Goal: Information Seeking & Learning: Learn about a topic

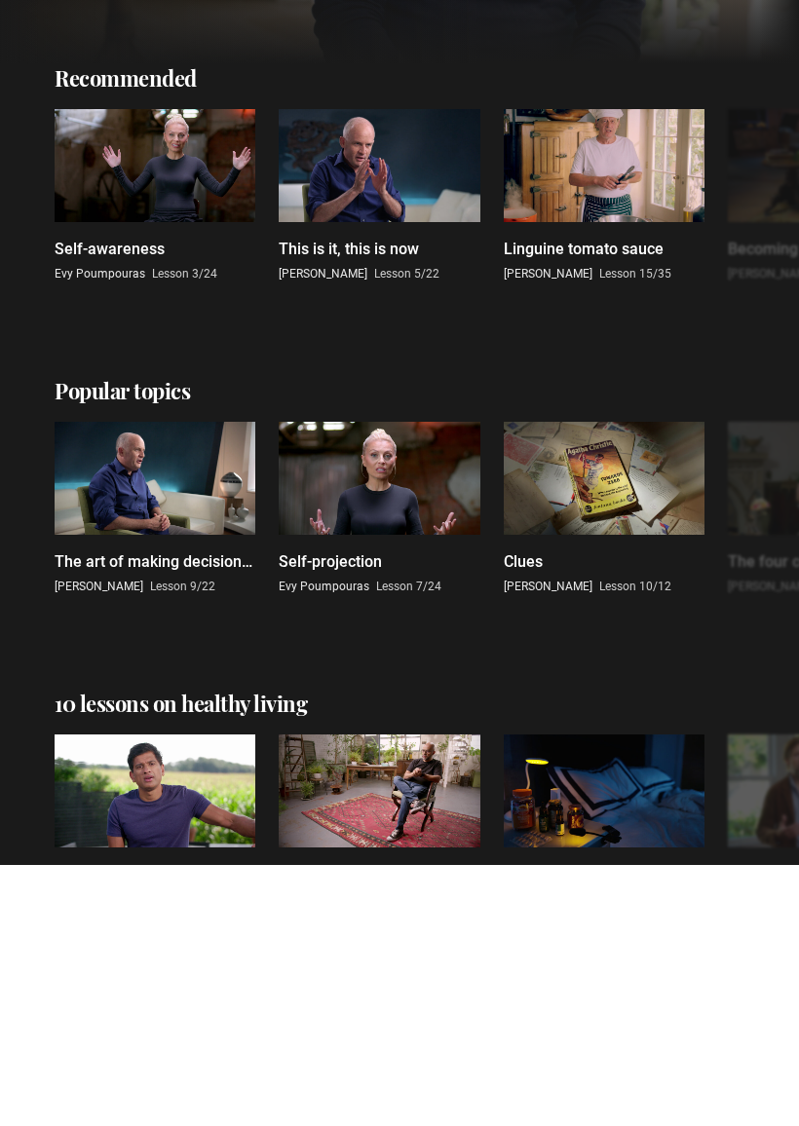
click at [663, 762] on ul "The art of making decisions and the joy of missing out Oliver Burkeman Lesson 9…" at bounding box center [380, 770] width 650 height 173
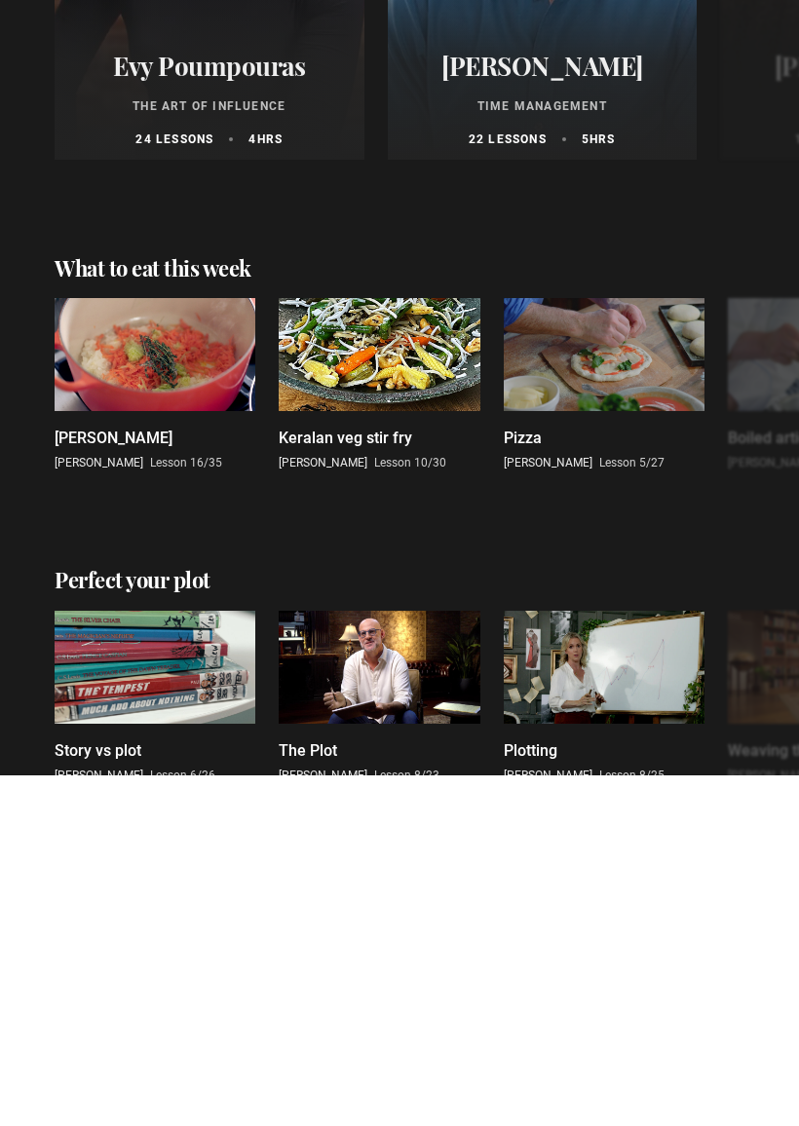
scroll to position [1460, 0]
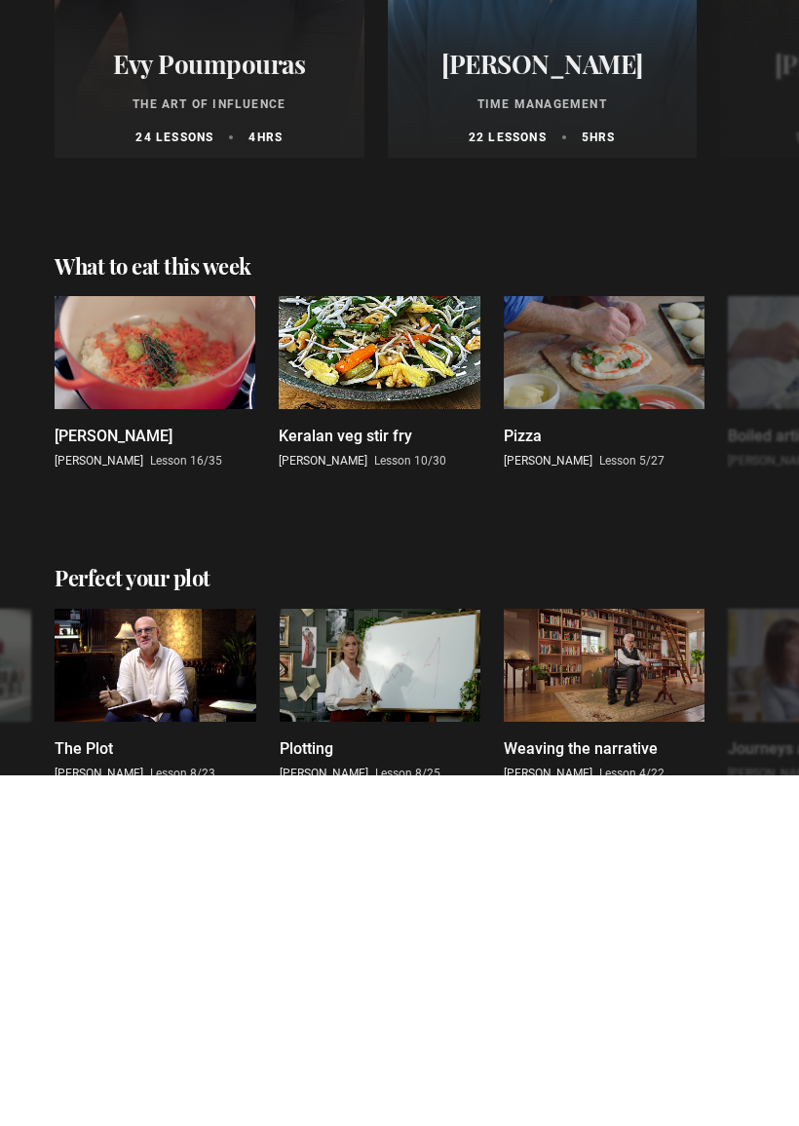
click at [480, 959] on ul "Story vs plot Malorie Blackman Lesson 6/26 The Plot Harlan Coben Lesson 8/23 Pl…" at bounding box center [156, 1045] width 650 height 173
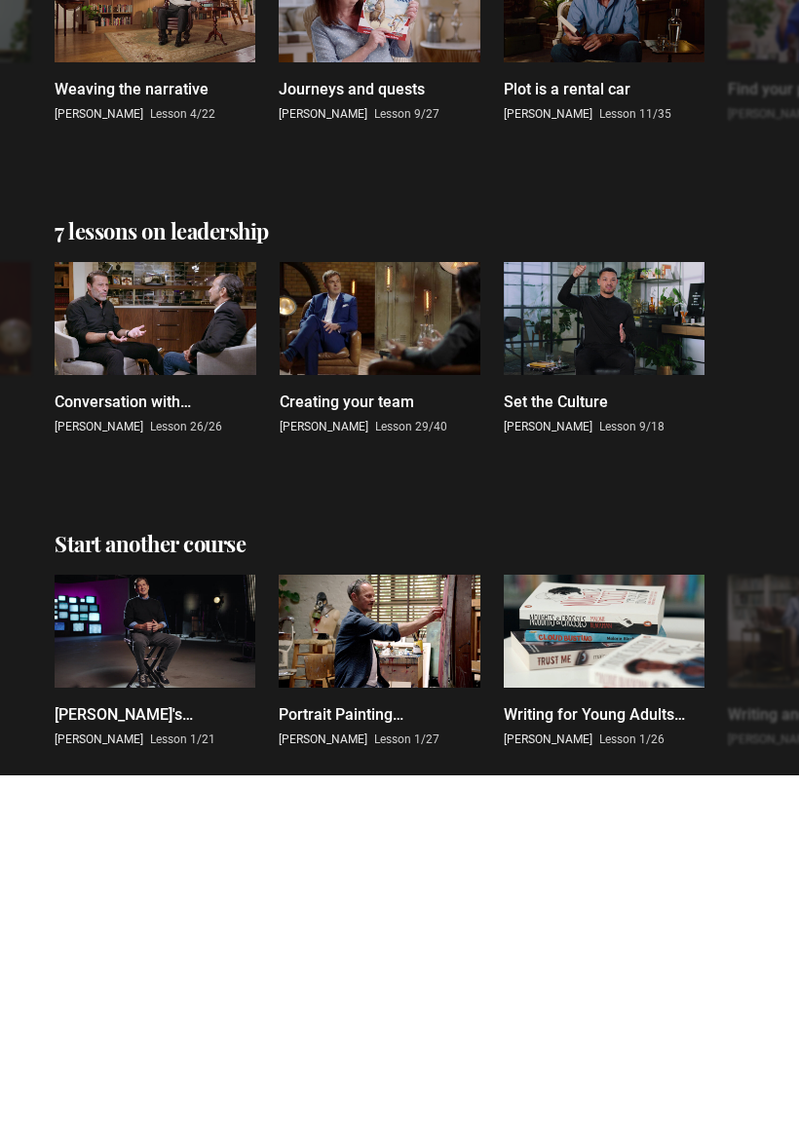
scroll to position [2133, 0]
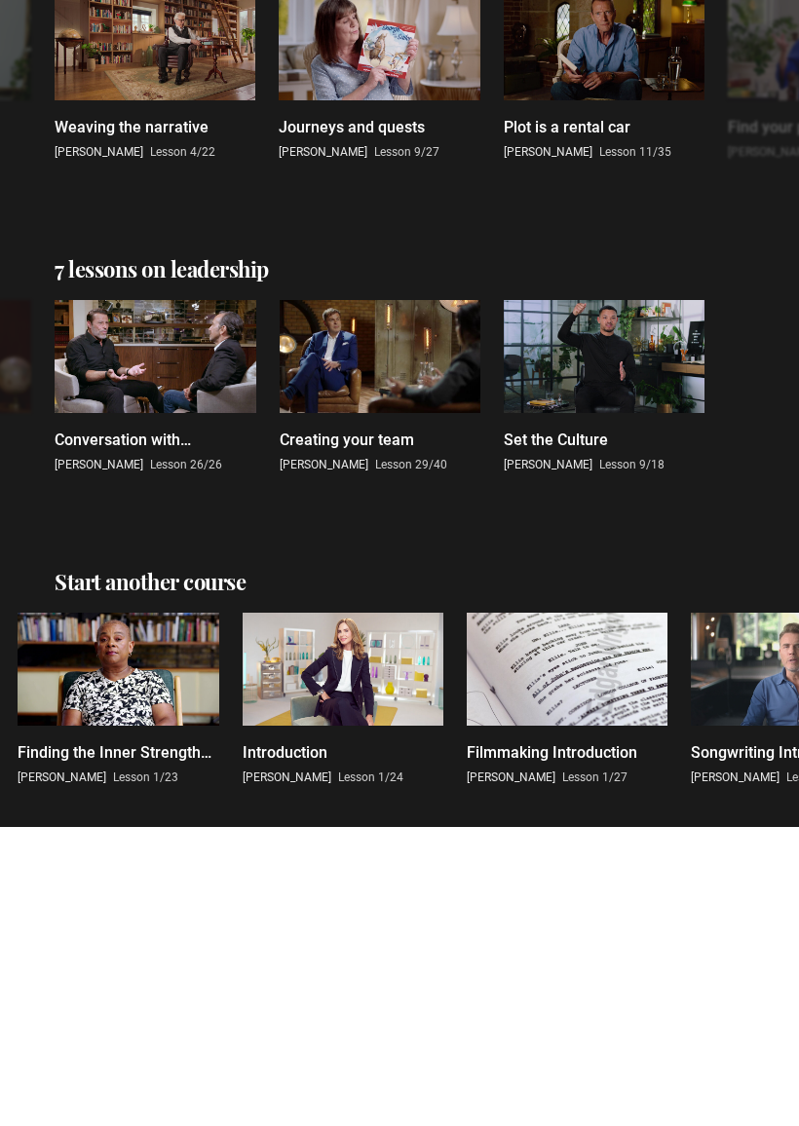
click at [435, 911] on link "Introduction Trinny Woodall Lesson 1/24" at bounding box center [342, 997] width 201 height 173
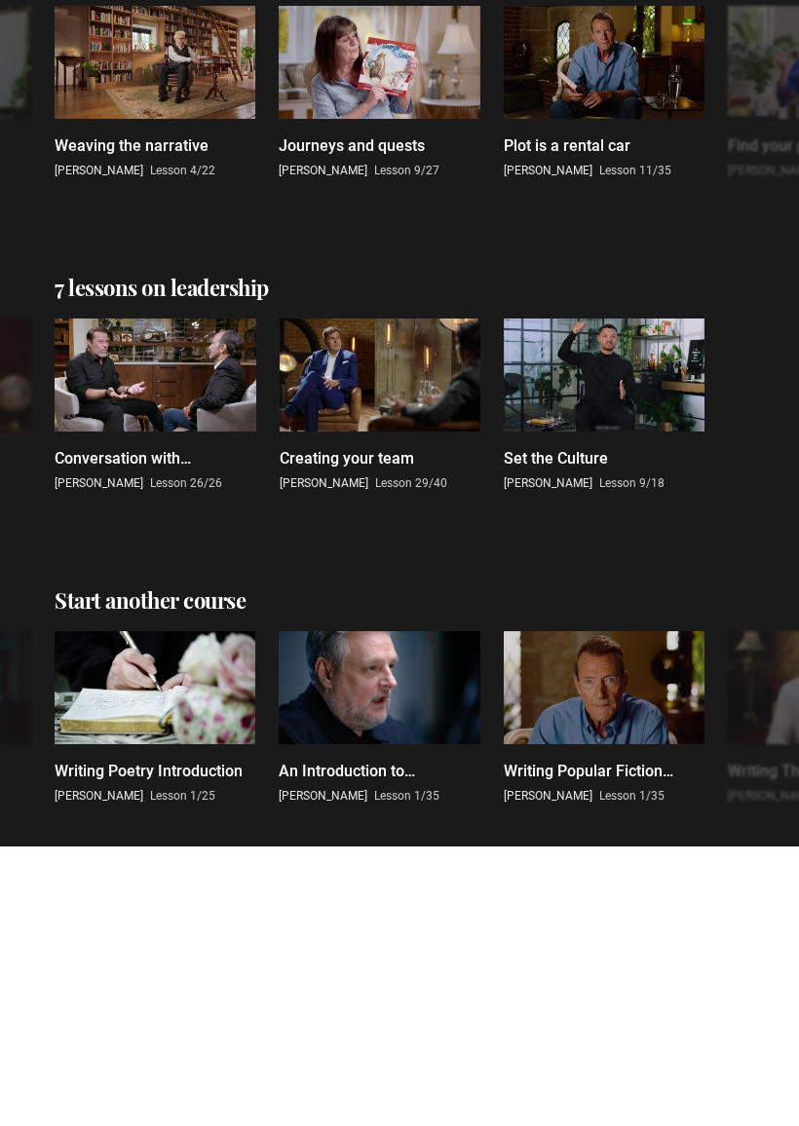
click at [429, 1040] on div "An Introduction to Photography: Welcome Rankin Lesson 1/35" at bounding box center [379, 1062] width 201 height 45
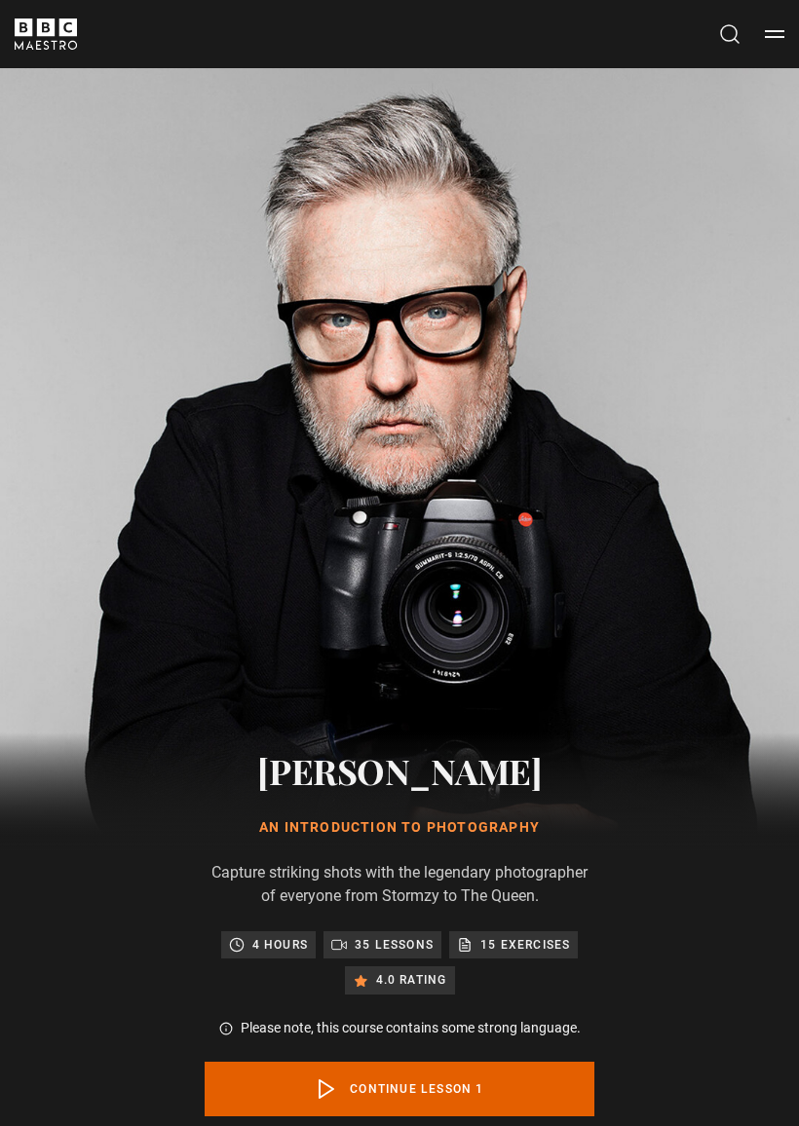
click at [49, 45] on icon "BBC Maestro" at bounding box center [46, 34] width 62 height 31
click at [46, 25] on icon "BBC Maestro" at bounding box center [46, 28] width 18 height 18
click at [775, 29] on button "Menu" at bounding box center [773, 33] width 19 height 19
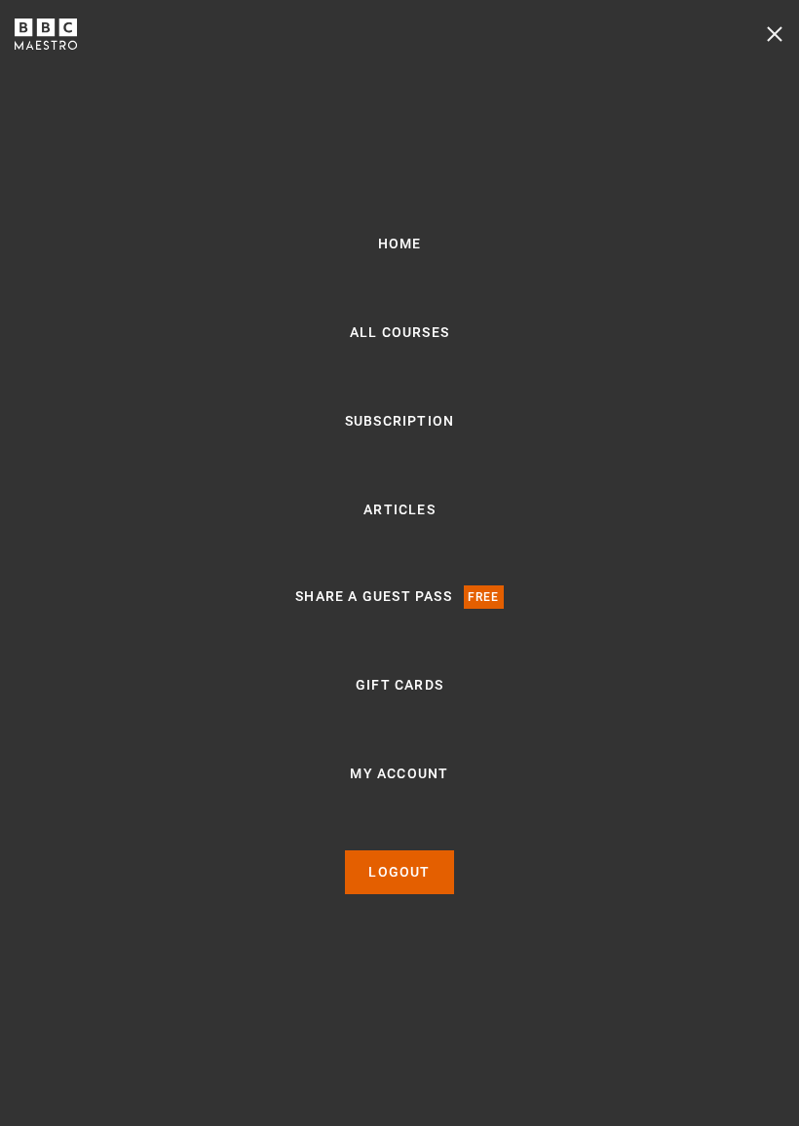
click at [776, 36] on button "Menu" at bounding box center [773, 33] width 19 height 19
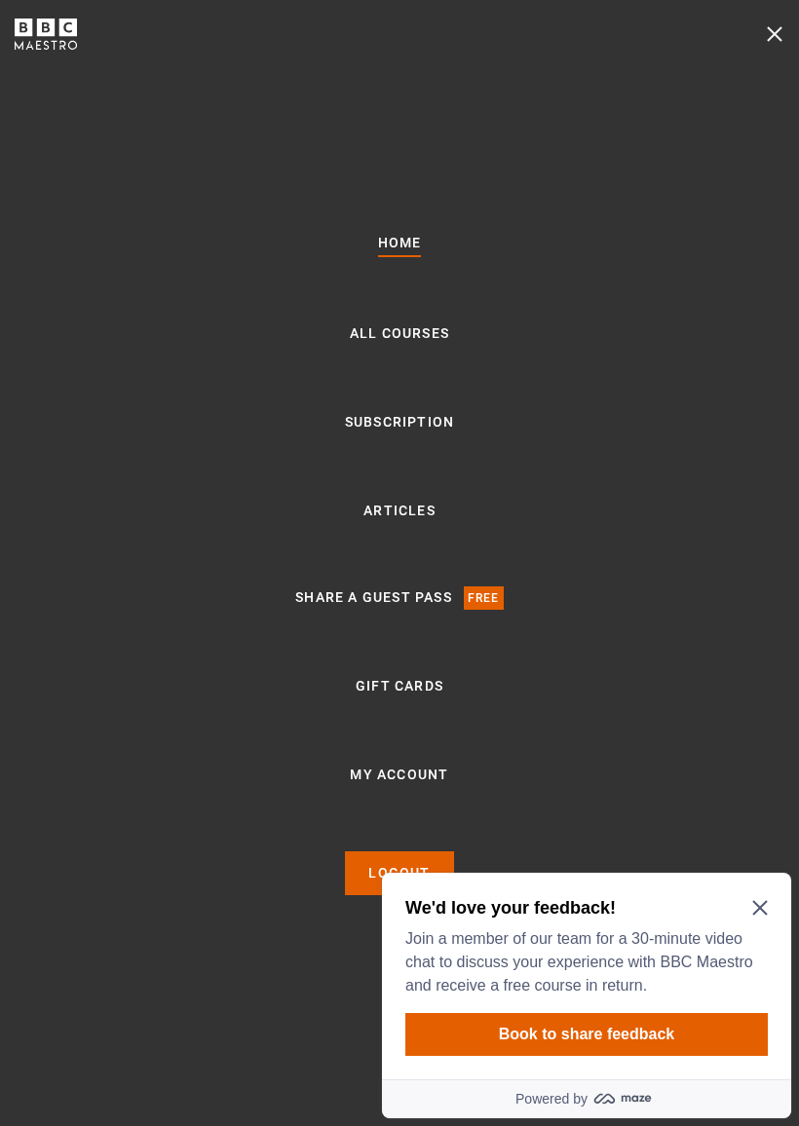
click at [763, 902] on icon "Close Maze Prompt" at bounding box center [760, 908] width 16 height 16
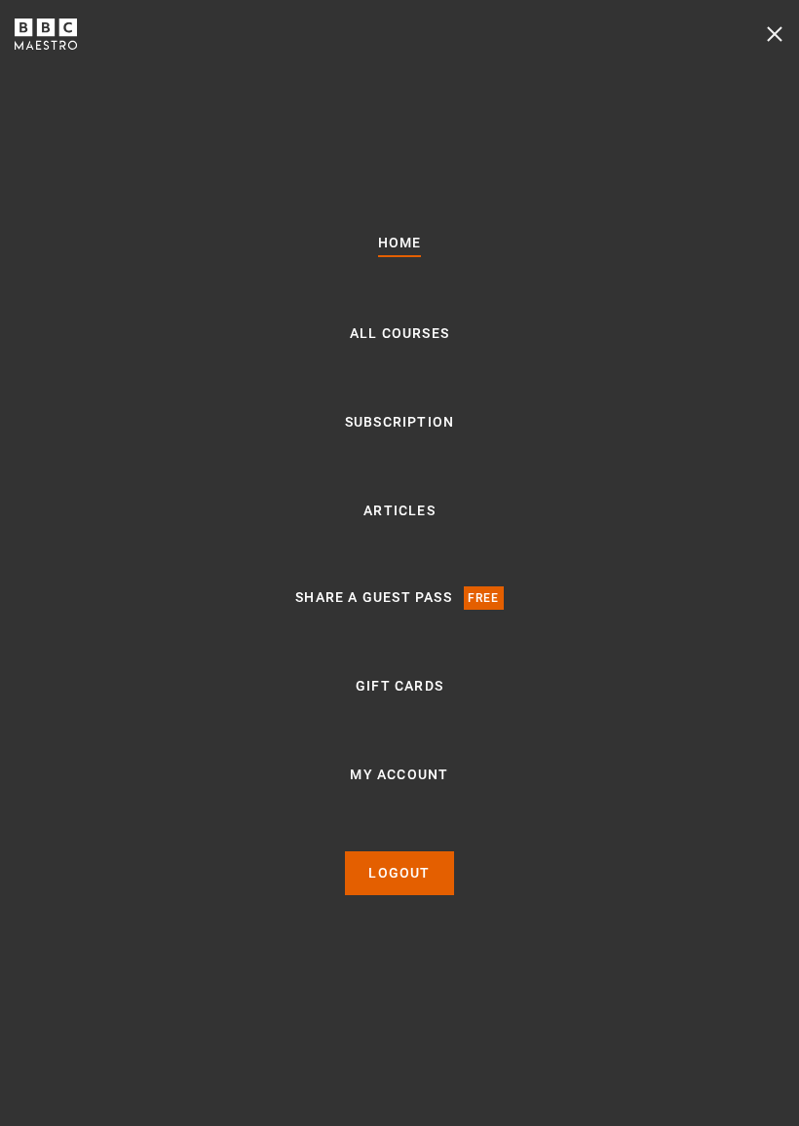
click at [398, 342] on link "All Courses" at bounding box center [399, 333] width 99 height 23
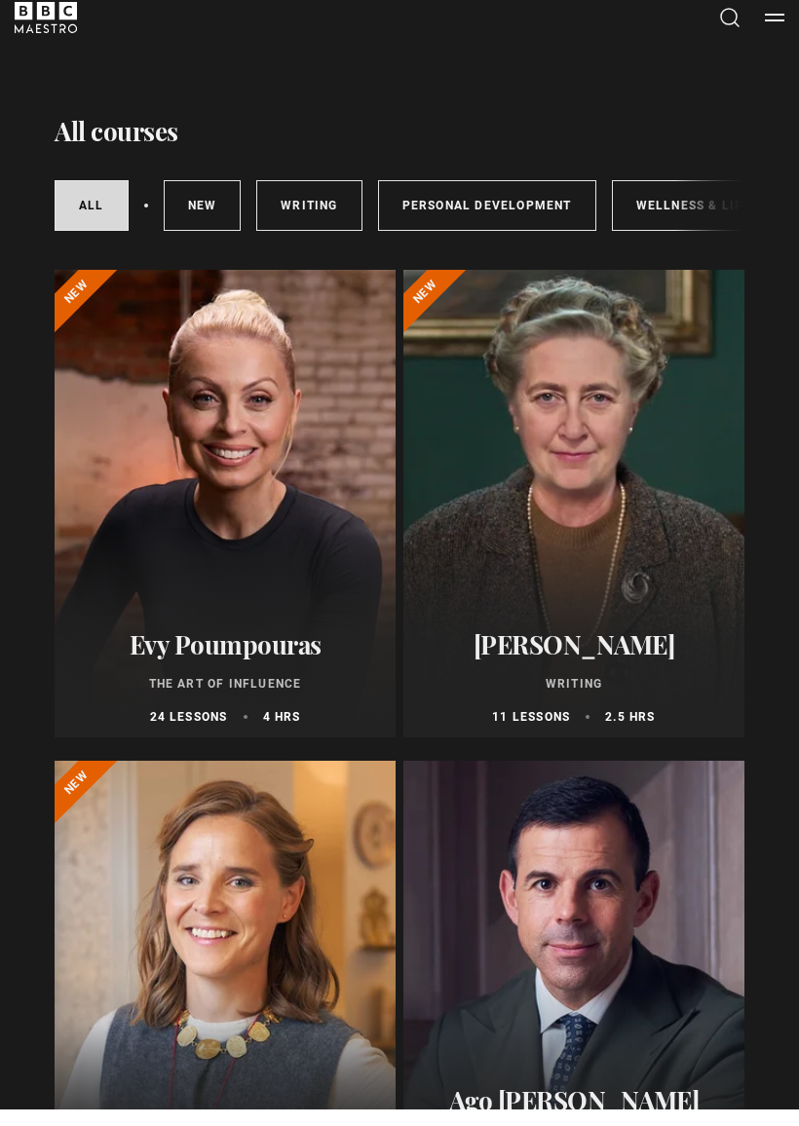
click at [715, 808] on div at bounding box center [573, 1010] width 341 height 467
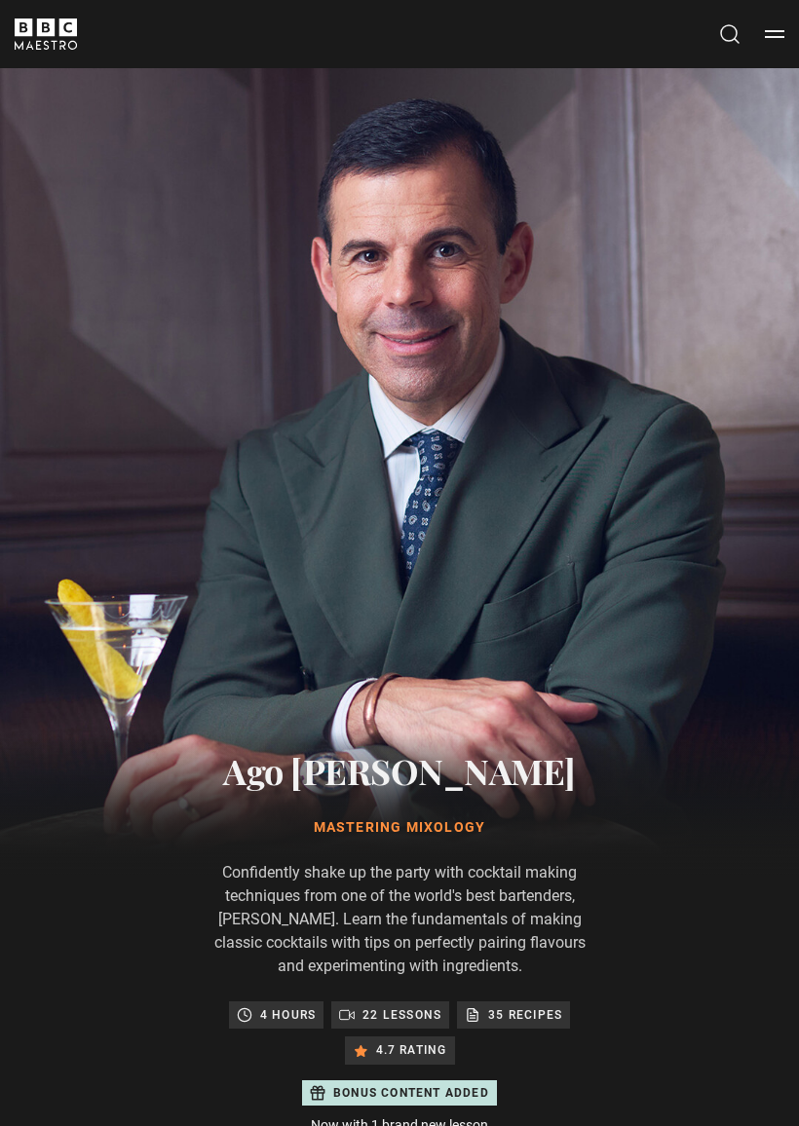
click at [777, 28] on button "Menu" at bounding box center [773, 33] width 19 height 19
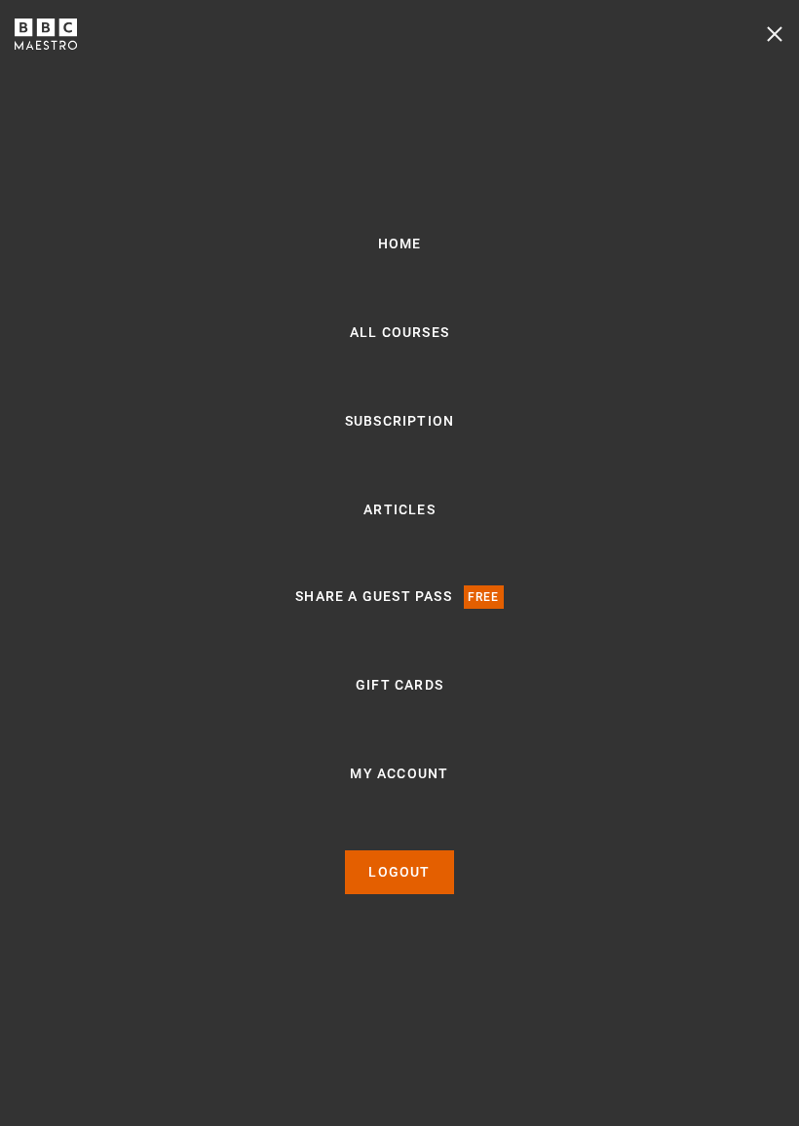
click at [394, 334] on link "All Courses" at bounding box center [399, 332] width 99 height 23
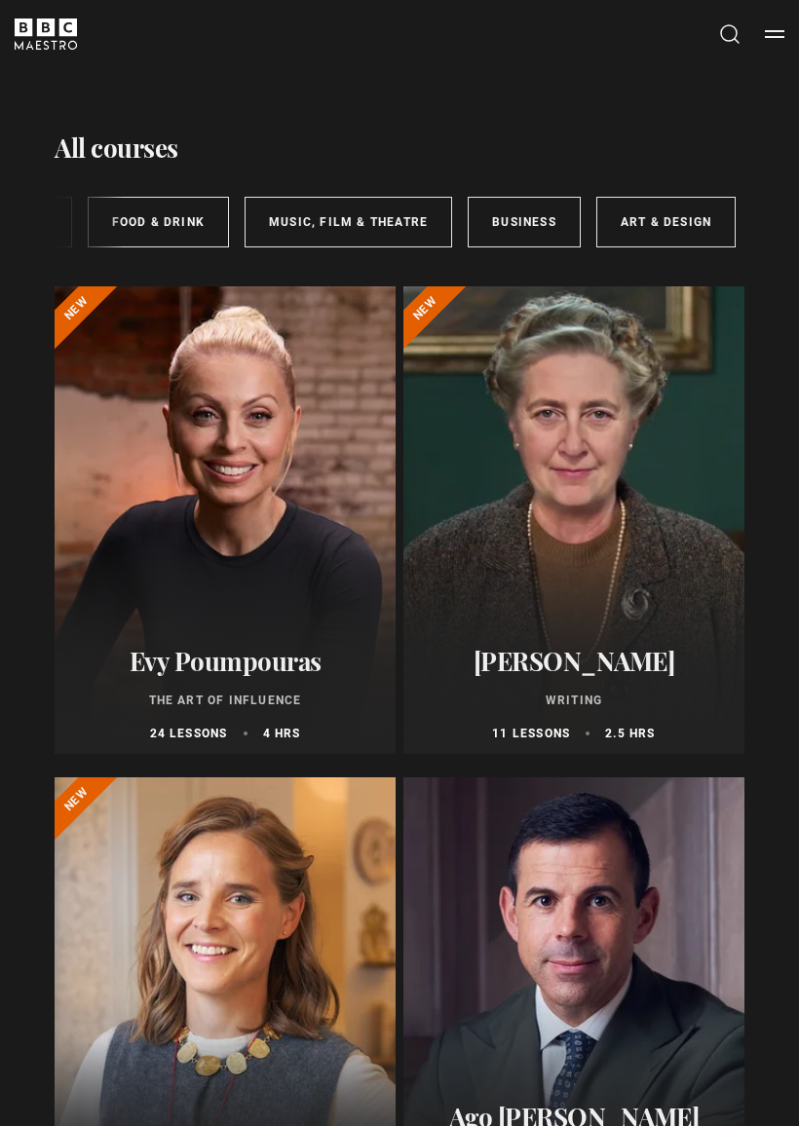
scroll to position [0, 741]
click at [650, 223] on link "Art & Design" at bounding box center [667, 222] width 139 height 51
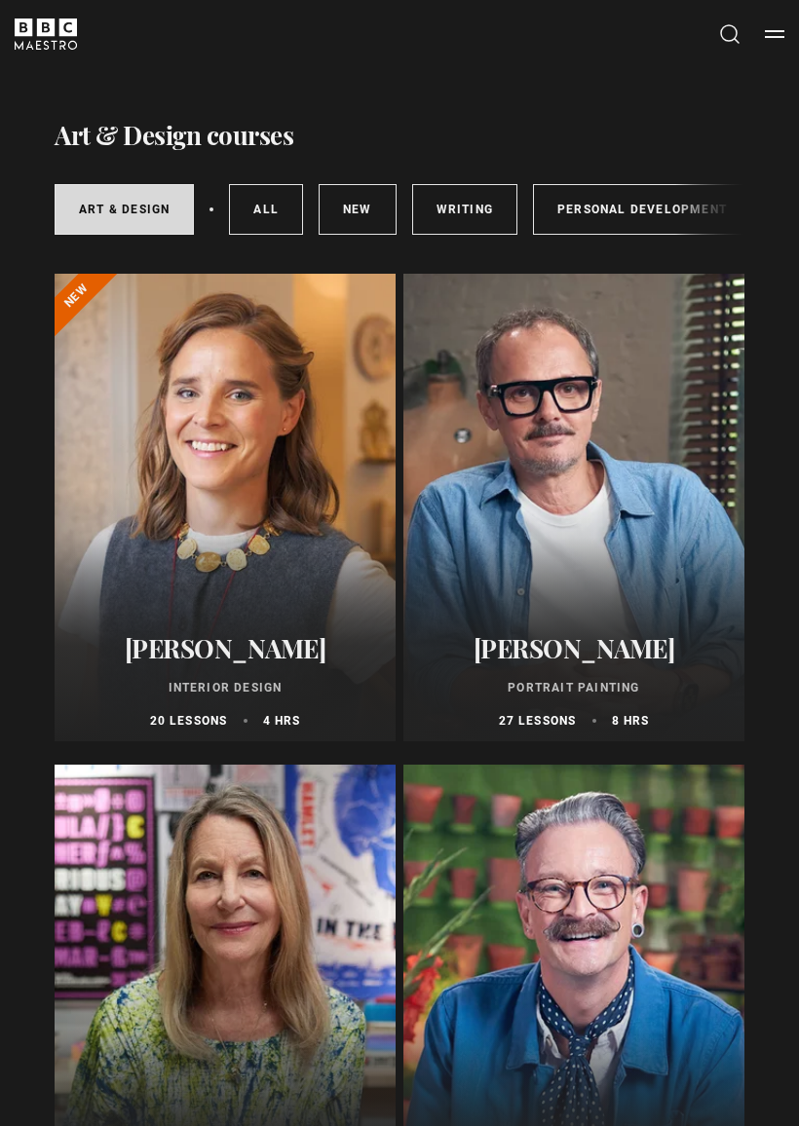
scroll to position [13, 0]
click at [364, 210] on link "New courses" at bounding box center [357, 209] width 78 height 51
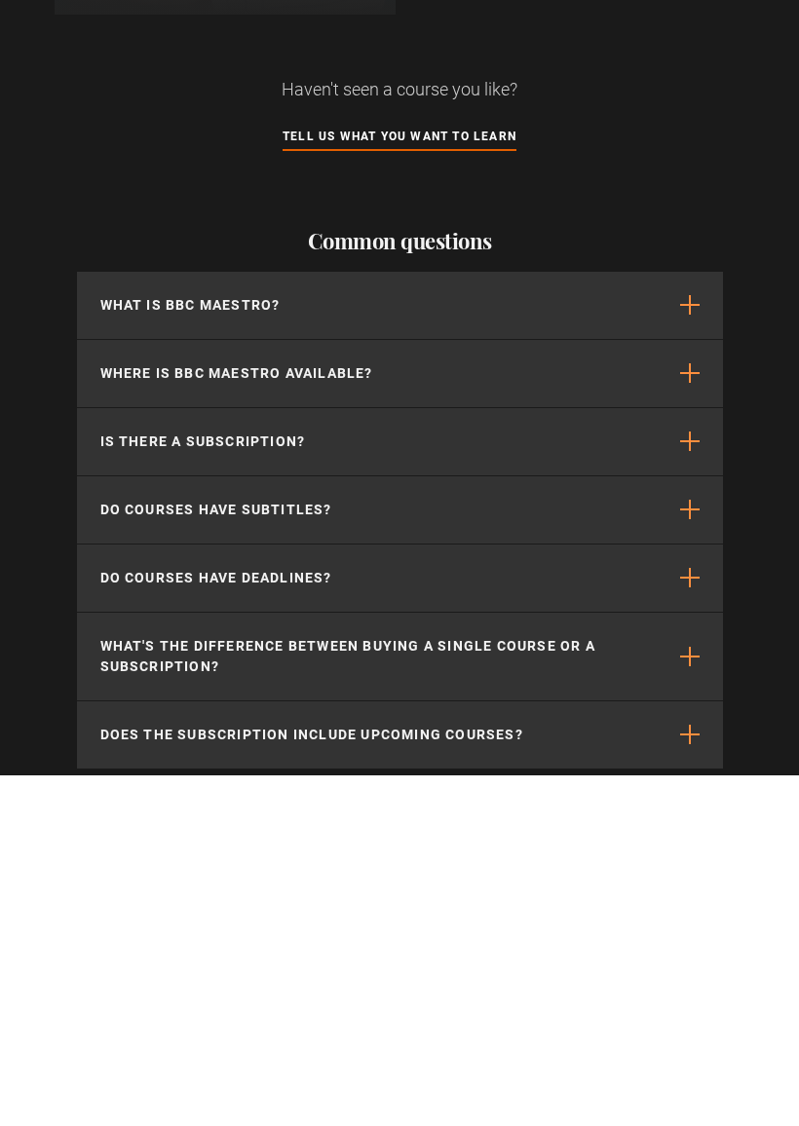
scroll to position [2355, 0]
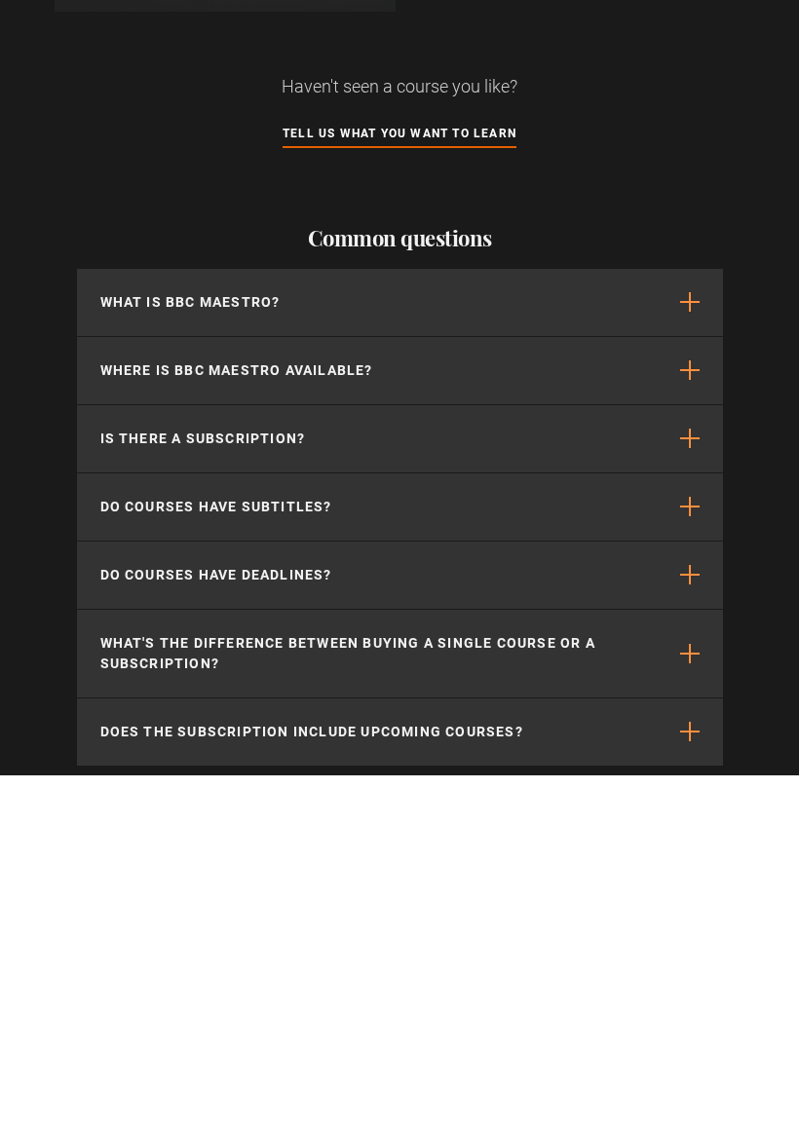
click at [681, 892] on button "Do courses have deadlines?" at bounding box center [400, 925] width 646 height 67
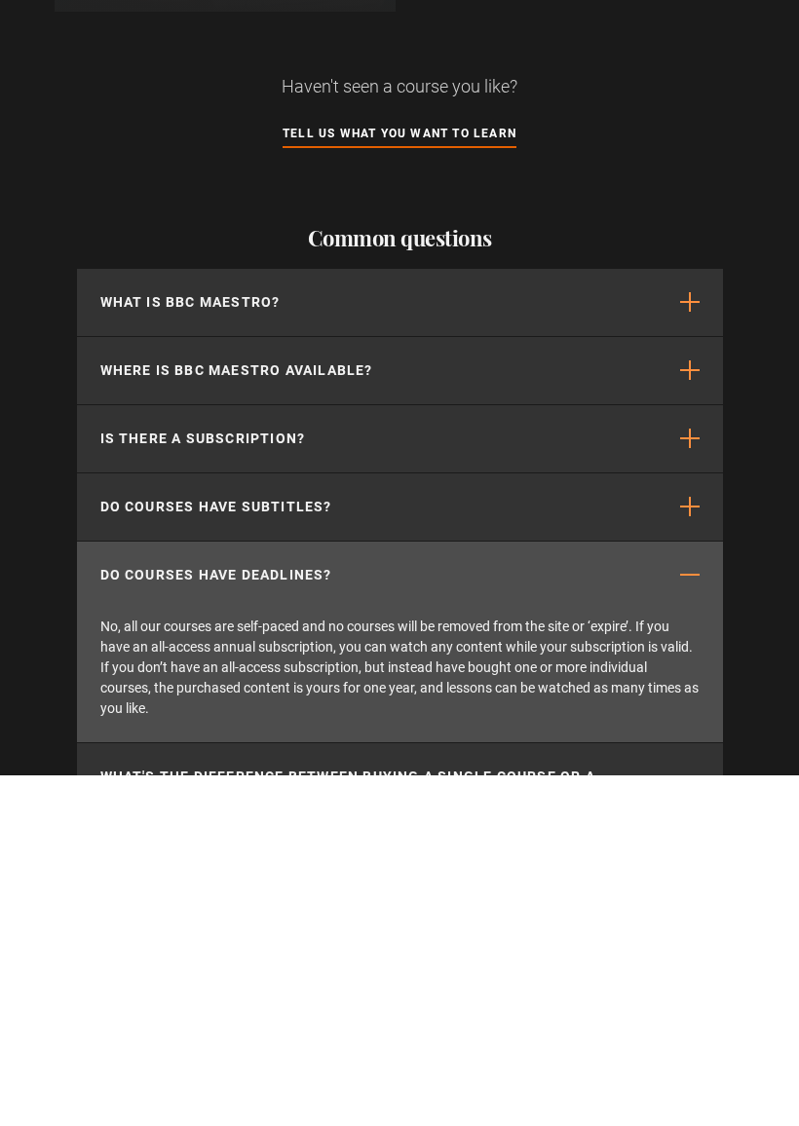
click at [695, 1125] on span "button" at bounding box center [690, 1137] width 18 height 19
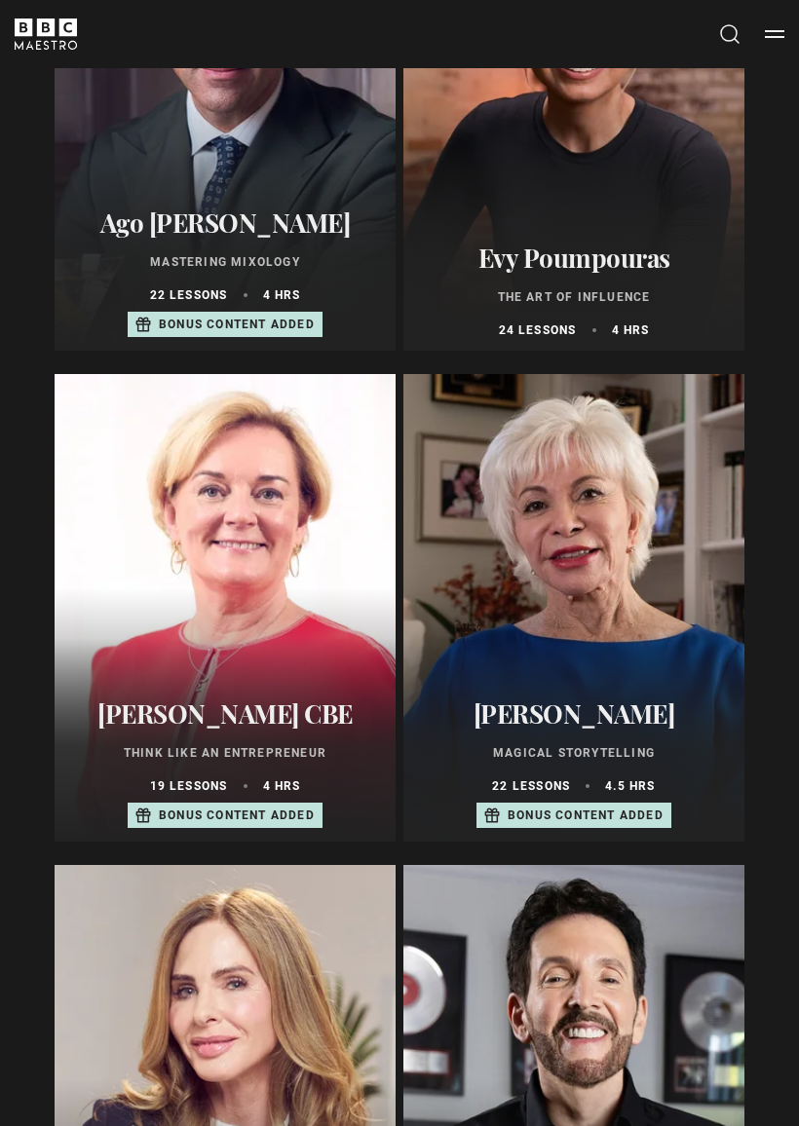
scroll to position [894, 0]
